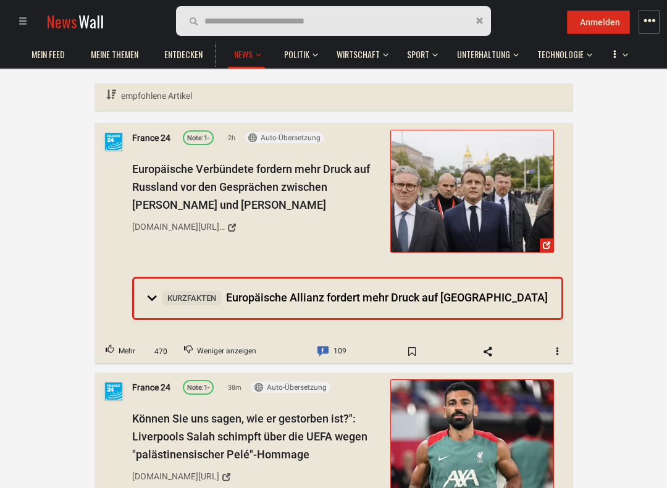
click at [346, 401] on div "France 24 Note: 1- 38m Auto-Übersetzung Anmelden Immer übersetzen Anmelden Nie …" at bounding box center [347, 475] width 431 height 190
click at [383, 304] on summary "Kurzfakten Europäische Allianz fordert mehr Druck auf [GEOGRAPHIC_DATA]" at bounding box center [347, 298] width 427 height 40
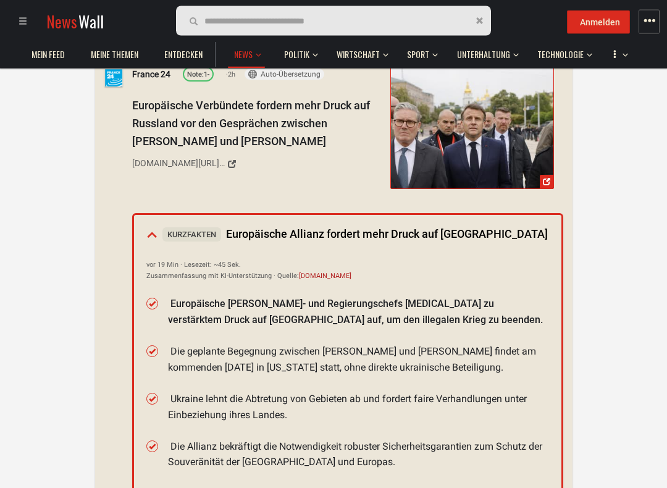
scroll to position [62, 0]
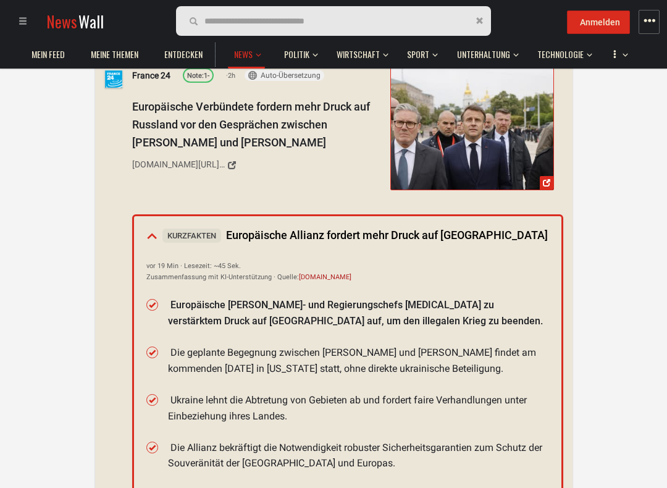
click at [348, 304] on li "Europäische [PERSON_NAME]- und Regierungschefs [MEDICAL_DATA] zu verstärktem Dr…" at bounding box center [358, 312] width 381 height 31
click at [338, 309] on li "Europäische [PERSON_NAME]- und Regierungschefs [MEDICAL_DATA] zu verstärktem Dr…" at bounding box center [358, 312] width 381 height 31
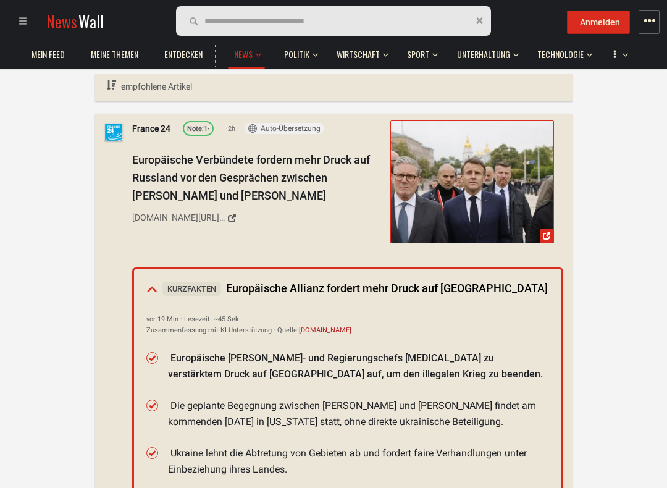
scroll to position [0, 0]
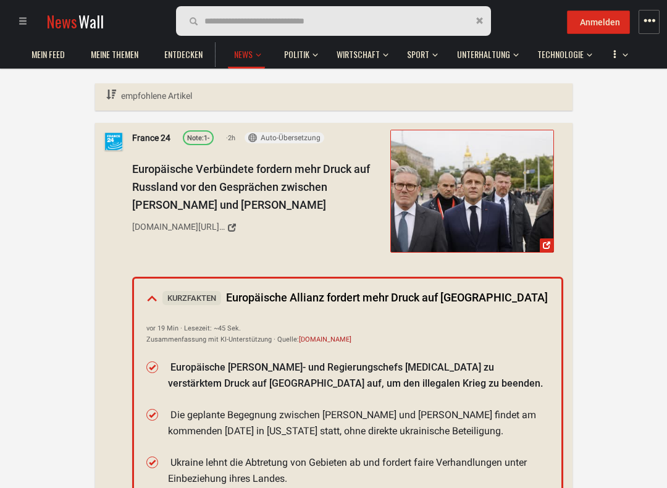
click at [312, 56] on link "Politik" at bounding box center [297, 55] width 38 height 24
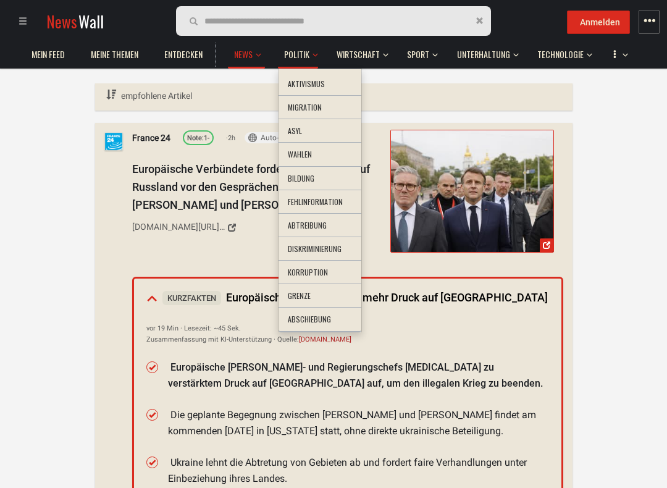
click at [283, 382] on div at bounding box center [333, 244] width 667 height 488
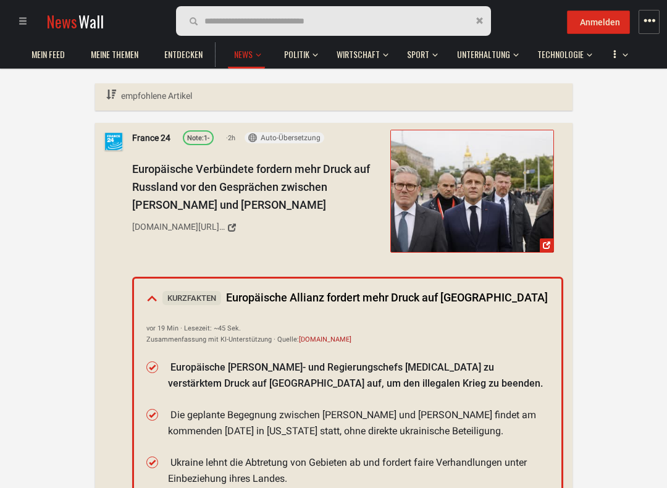
click at [380, 59] on span "Wirtschaft" at bounding box center [357, 54] width 43 height 11
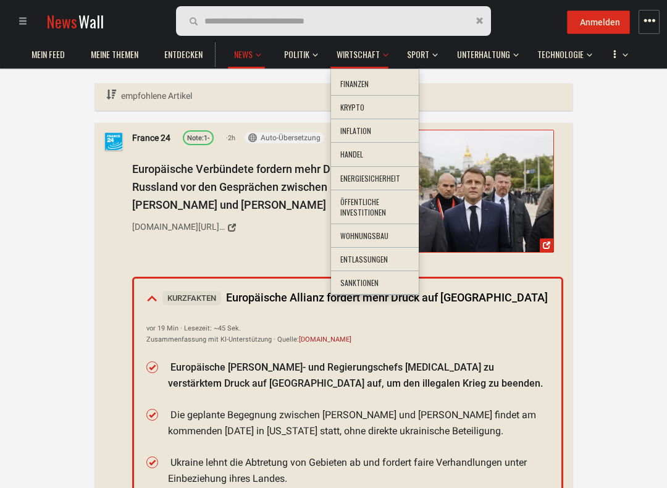
click at [382, 85] on li "Finanzen" at bounding box center [375, 84] width 88 height 24
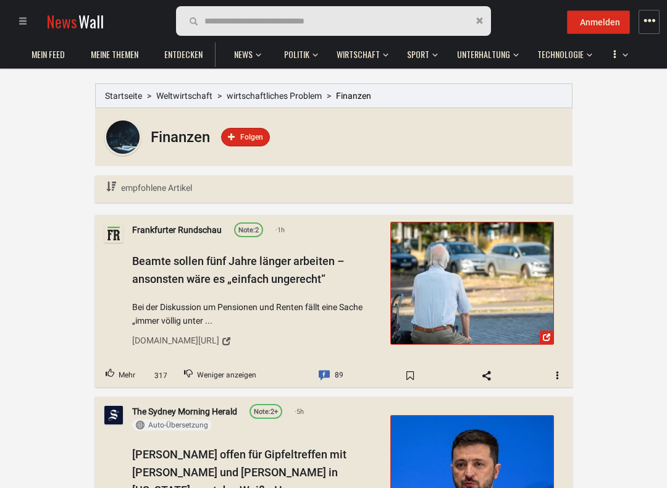
click at [312, 52] on link "Politik" at bounding box center [297, 55] width 38 height 24
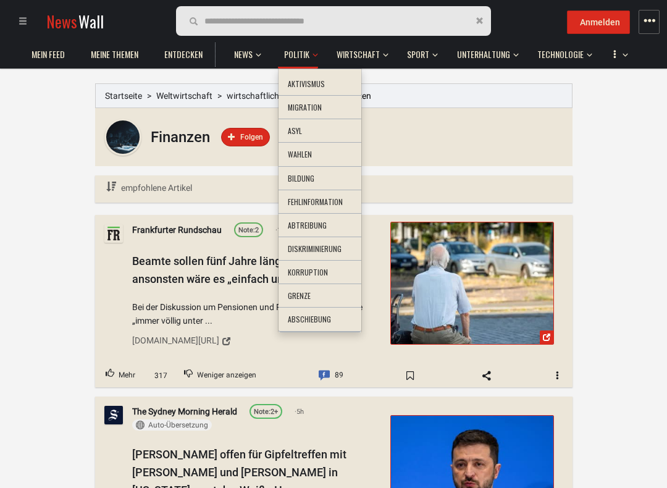
click at [384, 49] on div at bounding box center [333, 244] width 667 height 488
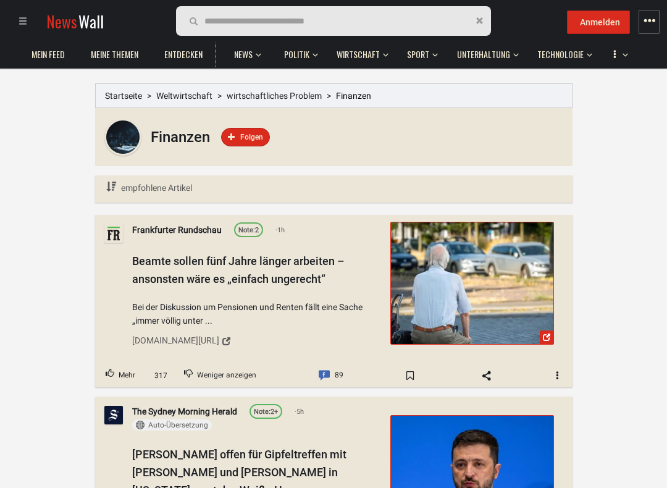
click at [382, 54] on link "Wirtschaft" at bounding box center [358, 55] width 56 height 24
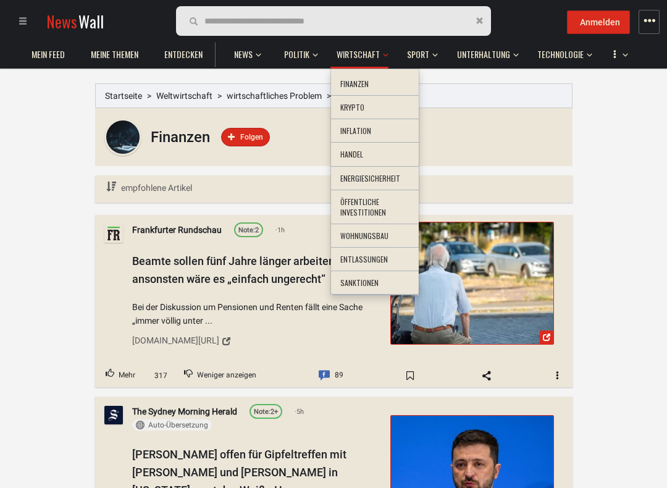
click at [375, 107] on li "Krypto" at bounding box center [375, 108] width 88 height 24
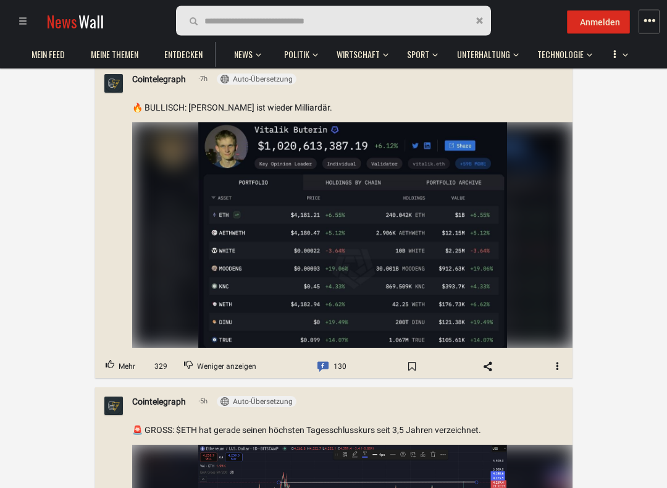
scroll to position [149, 0]
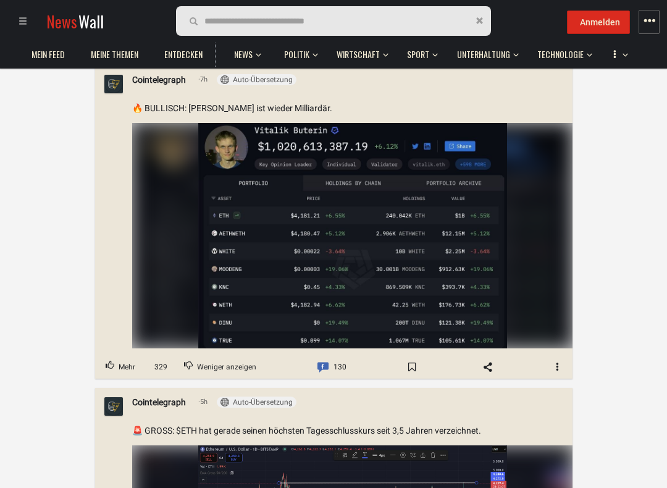
click at [350, 277] on img at bounding box center [352, 235] width 309 height 225
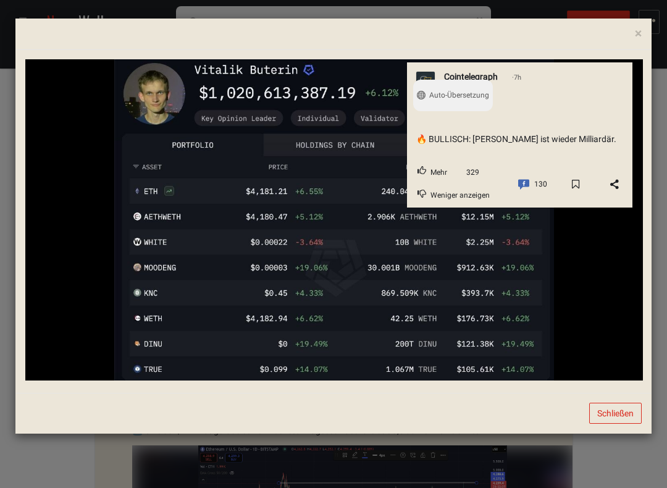
click at [284, 459] on div "× GIF Cointelegraph 7h Auto-Übersetzung Anmelden Immer übersetzen Anmelden Nie …" at bounding box center [333, 244] width 667 height 488
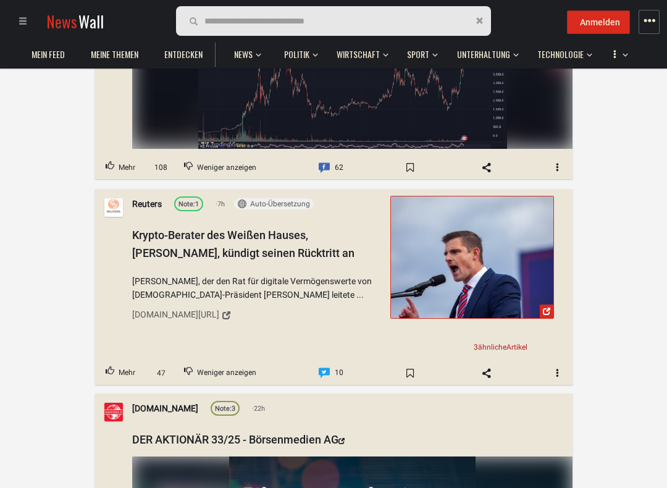
scroll to position [577, 0]
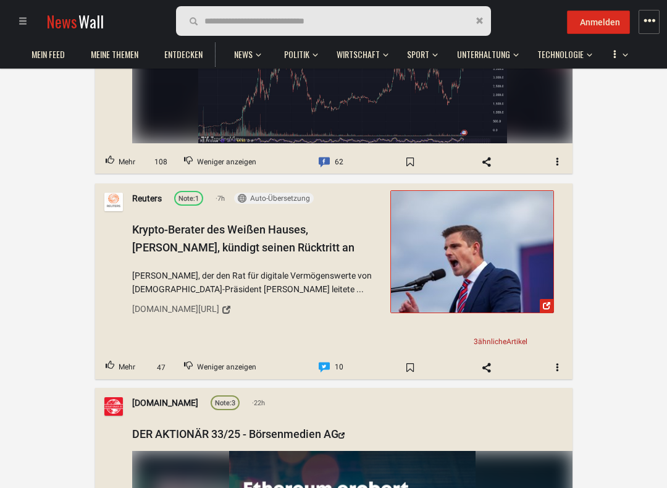
click at [285, 278] on span "[PERSON_NAME], der den Rat für digitale Vermögenswerte von [DEMOGRAPHIC_DATA]-P…" at bounding box center [256, 282] width 249 height 28
